Goal: Complete application form

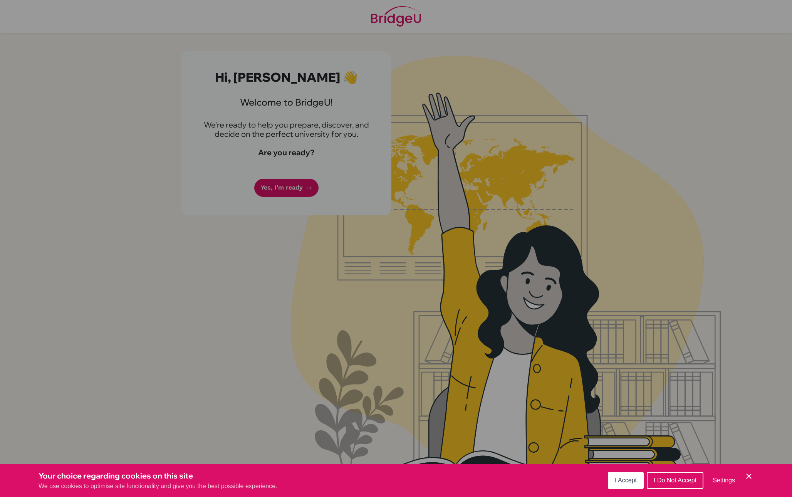
click at [613, 482] on button "I Accept" at bounding box center [626, 480] width 36 height 17
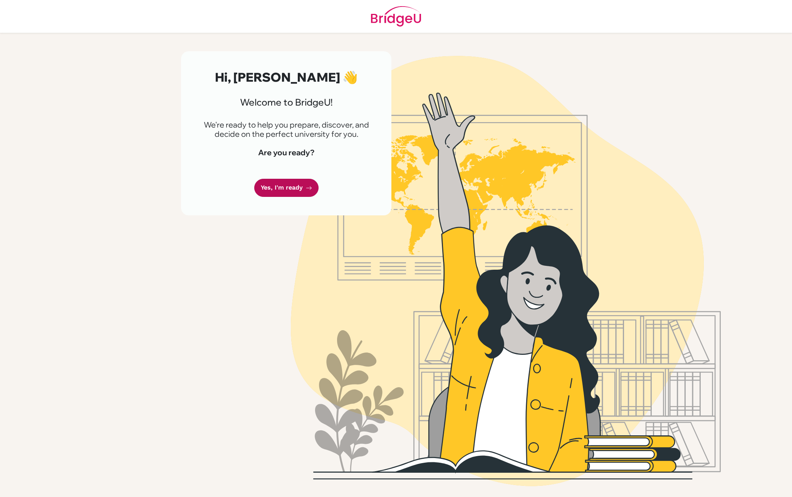
click at [299, 188] on link "Yes, I'm ready" at bounding box center [286, 188] width 64 height 18
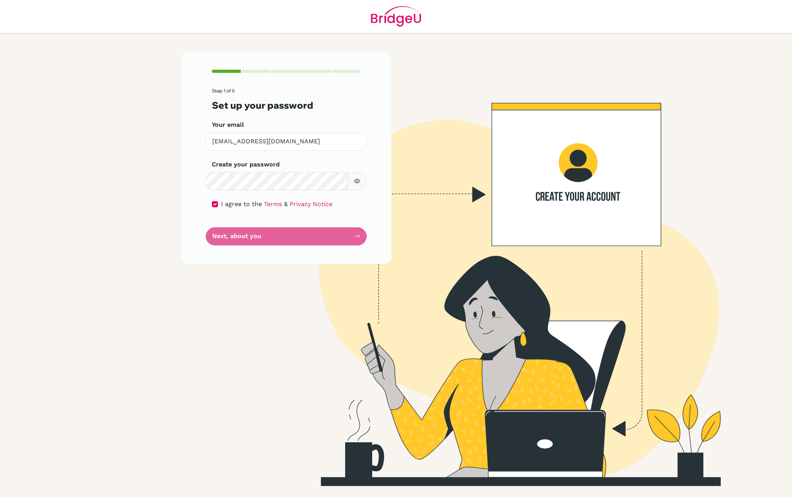
click at [231, 232] on form "Step 1 of 5 Set up your password Your email tinashe.zunzanyika@student.mcc.ac.z…" at bounding box center [286, 166] width 149 height 157
click at [330, 234] on form "Step 1 of 5 Set up your password Your email tinashe.zunzanyika@student.mcc.ac.z…" at bounding box center [286, 166] width 149 height 157
click at [353, 238] on form "Step 1 of 5 Set up your password Your email tinashe.zunzanyika@student.mcc.ac.z…" at bounding box center [286, 166] width 149 height 157
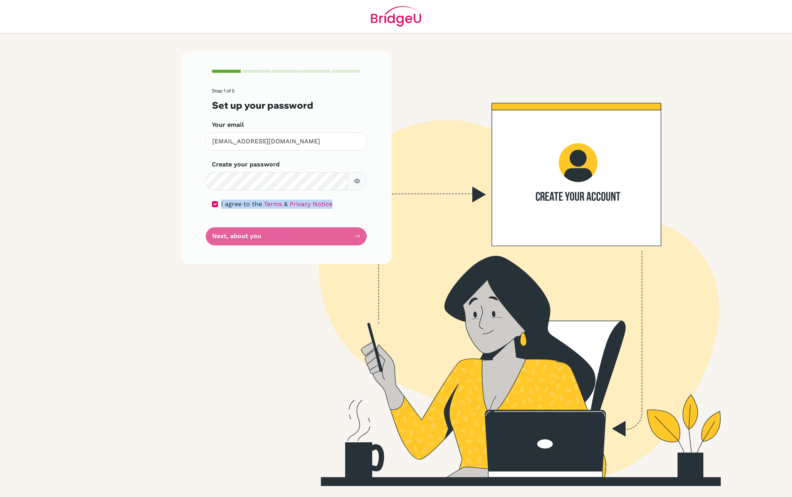
click at [353, 198] on form "Step 1 of 5 Set up your password Your email tinashe.zunzanyika@student.mcc.ac.z…" at bounding box center [286, 166] width 149 height 157
click at [356, 175] on button "button" at bounding box center [357, 181] width 19 height 18
click at [265, 240] on form "Step 1 of 5 Set up your password Your email tinashe.zunzanyika@student.mcc.ac.z…" at bounding box center [286, 166] width 149 height 157
click at [358, 185] on button "button" at bounding box center [357, 181] width 19 height 18
click at [604, 153] on img at bounding box center [505, 271] width 439 height 440
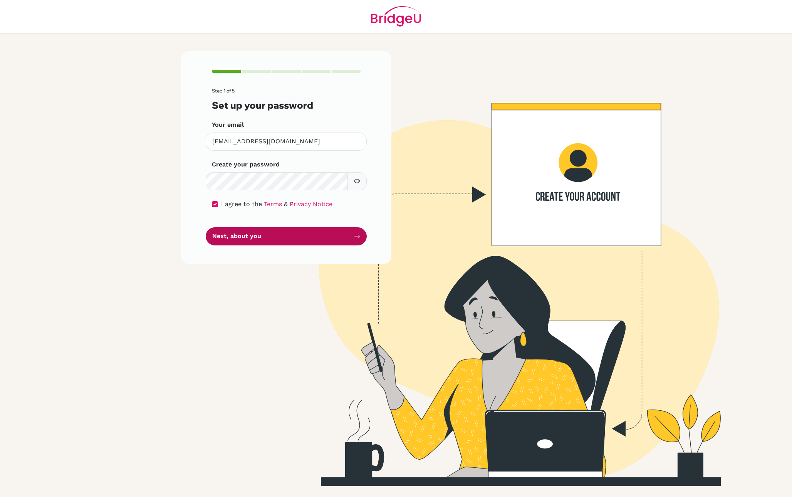
click at [280, 240] on button "Next, about you" at bounding box center [286, 236] width 161 height 18
click at [332, 239] on button "Next, about you" at bounding box center [286, 236] width 161 height 18
click at [284, 234] on button "Next, about you" at bounding box center [286, 236] width 161 height 18
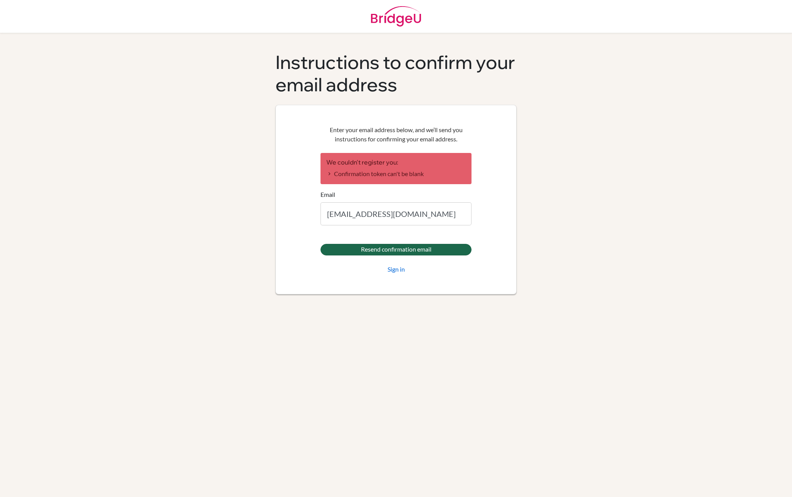
type input "[EMAIL_ADDRESS][DOMAIN_NAME]"
click at [407, 250] on input "Resend confirmation email" at bounding box center [396, 250] width 151 height 12
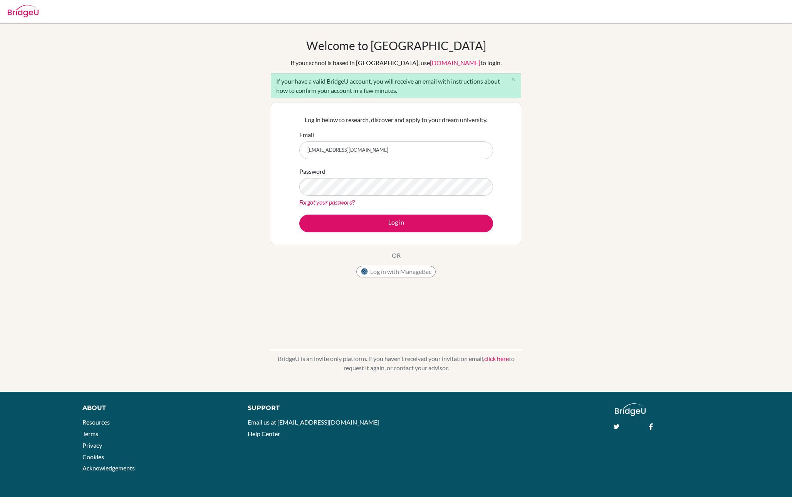
type input "tinashe.zunzanyika@student.mcc.ac.zw"
click at [396, 223] on button "Log in" at bounding box center [396, 224] width 194 height 18
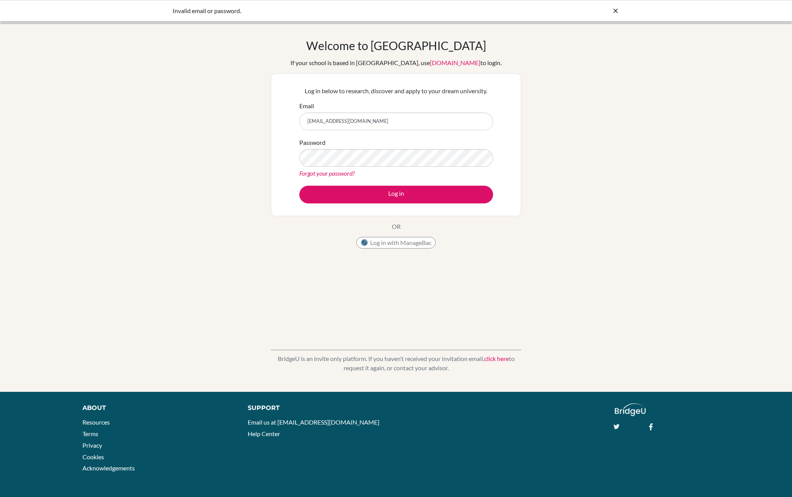
click at [559, 124] on div "Welcome to BridgeU If your school is based in China, use app.bridge-u.com.cn to…" at bounding box center [396, 208] width 792 height 338
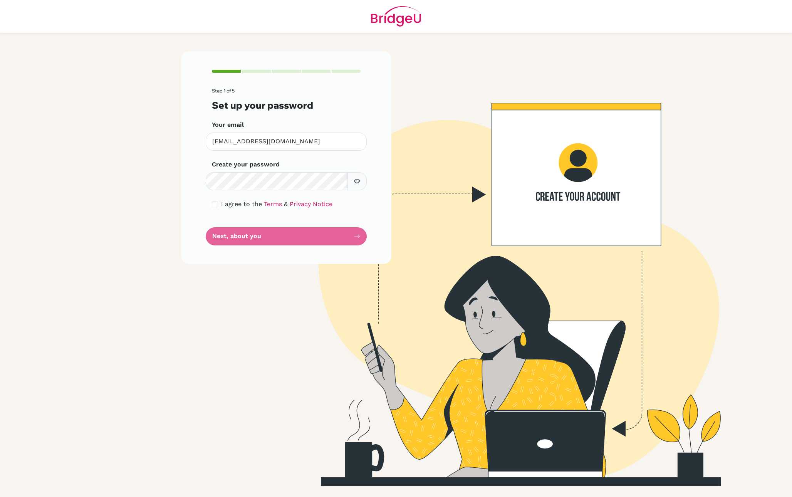
click at [215, 202] on input "checkbox" at bounding box center [215, 204] width 6 height 6
checkbox input "true"
click at [226, 229] on button "Next, about you" at bounding box center [286, 236] width 161 height 18
click at [280, 240] on button "Next, about you" at bounding box center [286, 236] width 161 height 18
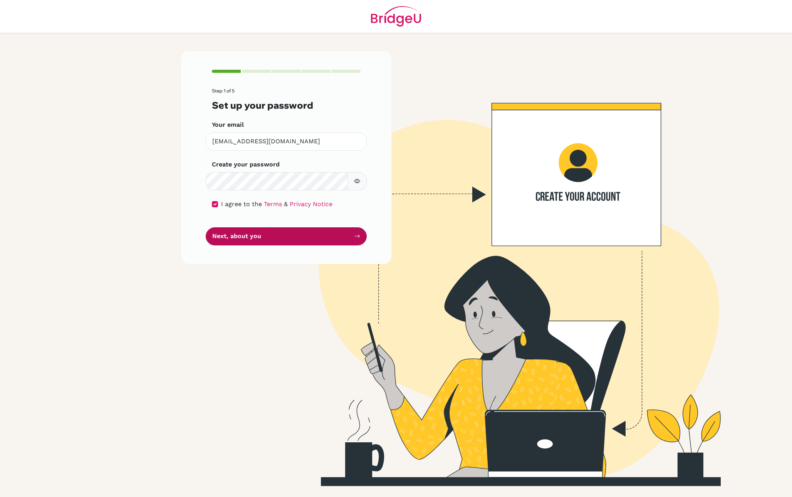
click at [280, 240] on button "Next, about you" at bounding box center [286, 236] width 161 height 18
click at [281, 240] on button "Next, about you" at bounding box center [286, 236] width 161 height 18
click at [280, 236] on button "Next, about you" at bounding box center [286, 236] width 161 height 18
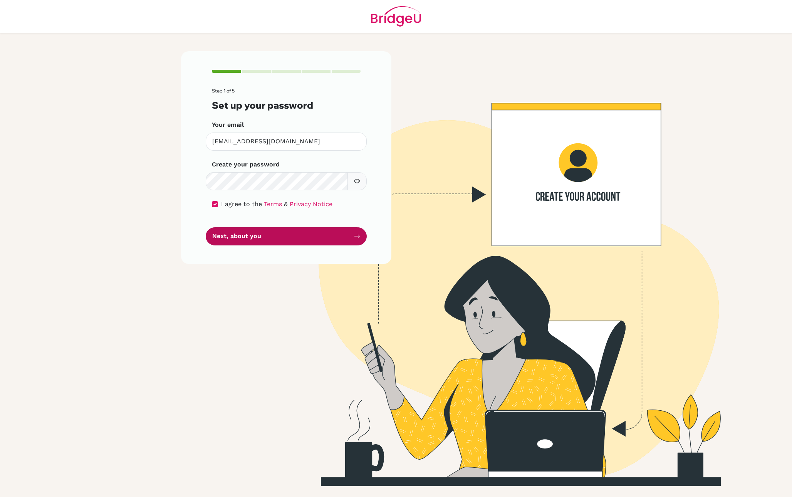
click at [280, 236] on button "Next, about you" at bounding box center [286, 236] width 161 height 18
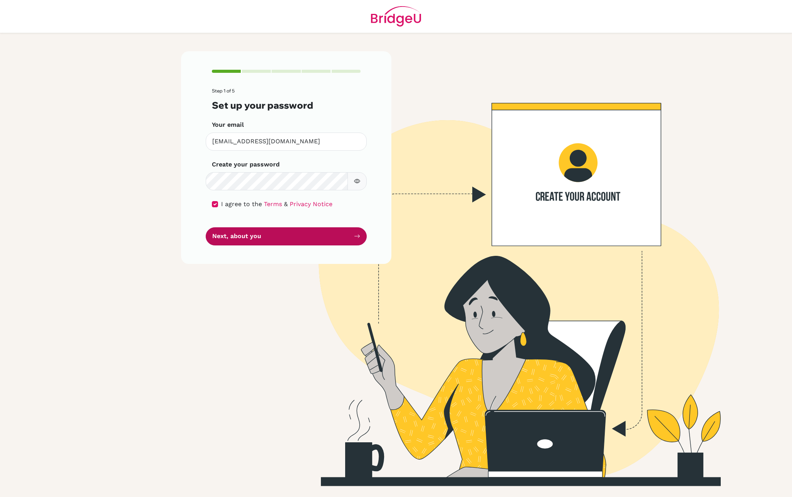
click at [280, 236] on button "Next, about you" at bounding box center [286, 236] width 161 height 18
click at [282, 236] on button "Next, about you" at bounding box center [286, 236] width 161 height 18
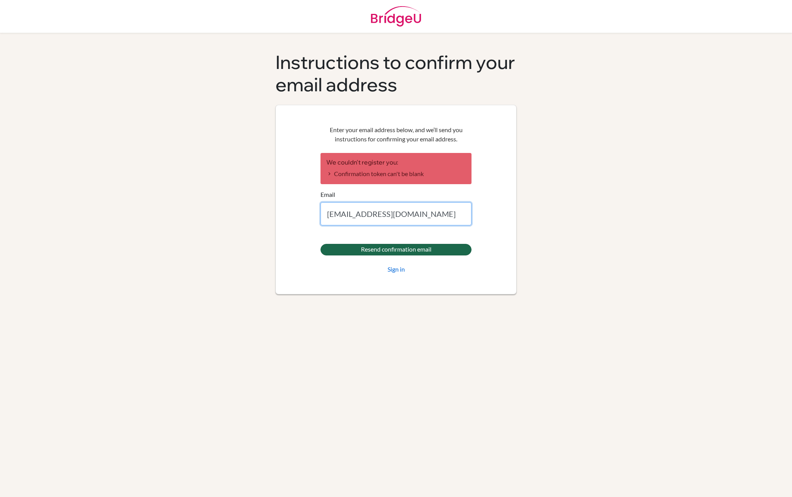
type input "[EMAIL_ADDRESS][DOMAIN_NAME]"
click at [417, 251] on input "Resend confirmation email" at bounding box center [396, 250] width 151 height 12
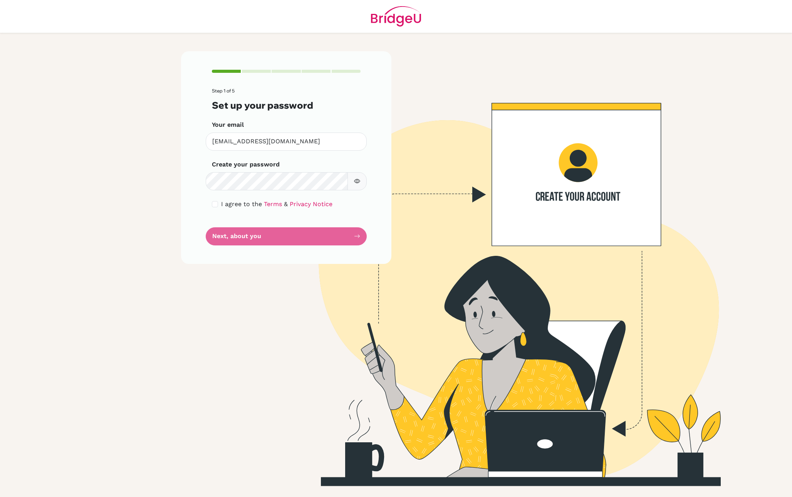
click at [215, 205] on input "checkbox" at bounding box center [215, 204] width 6 height 6
checkbox input "true"
click at [232, 244] on button "Next, about you" at bounding box center [286, 236] width 161 height 18
